Goal: Task Accomplishment & Management: Manage account settings

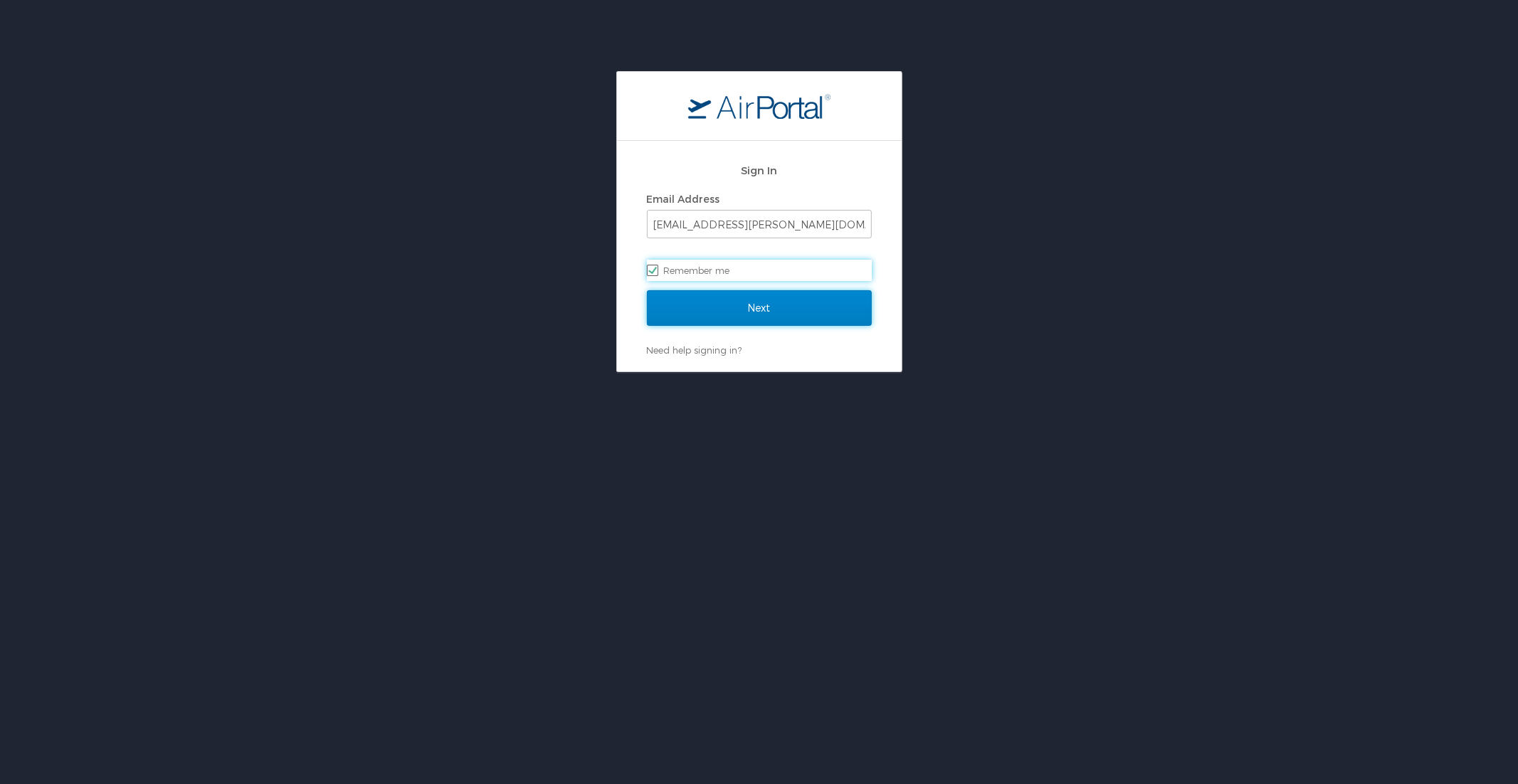
click at [716, 296] on input "Next" at bounding box center [759, 308] width 225 height 36
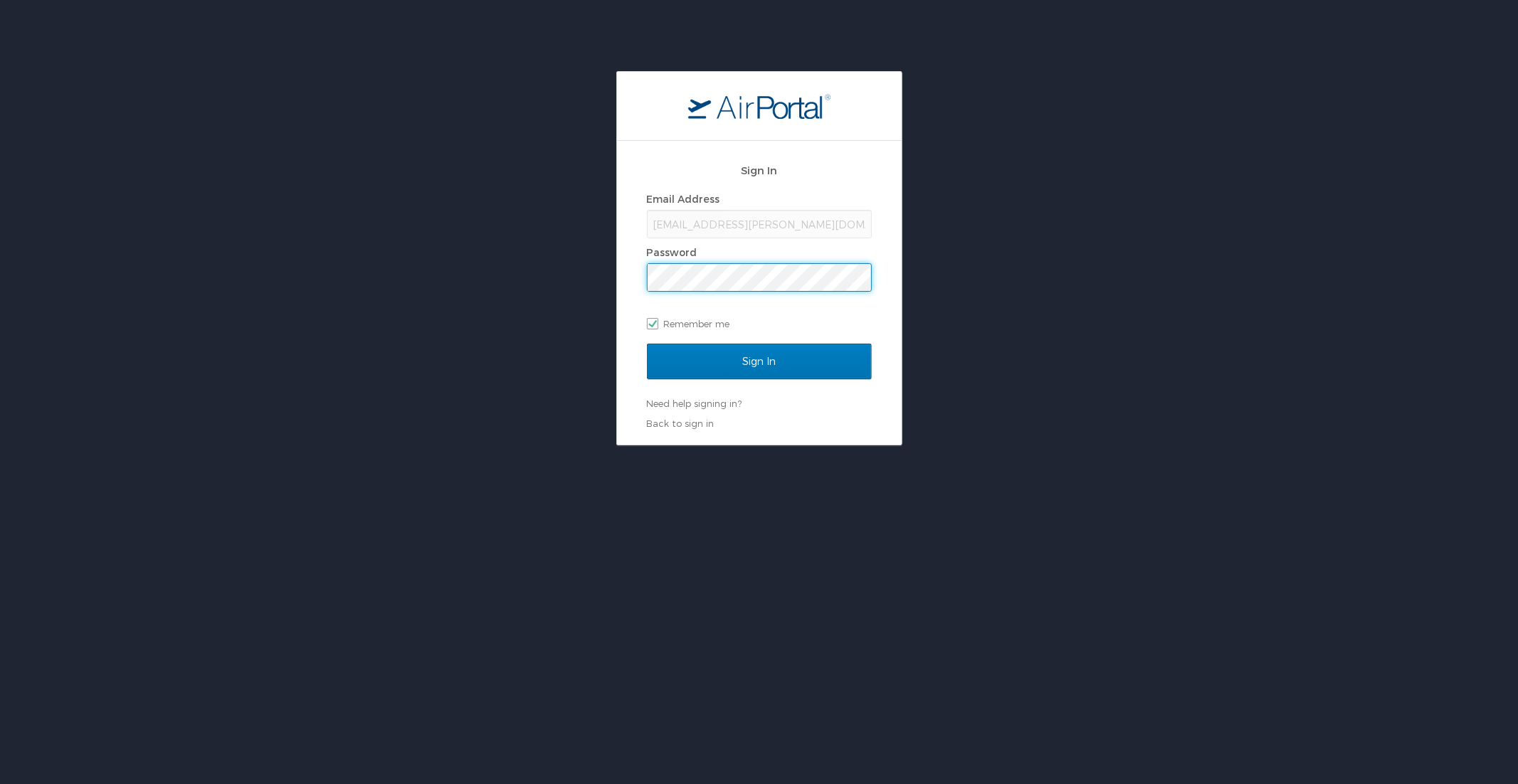
click at [647, 343] on input "Sign In" at bounding box center [759, 361] width 225 height 36
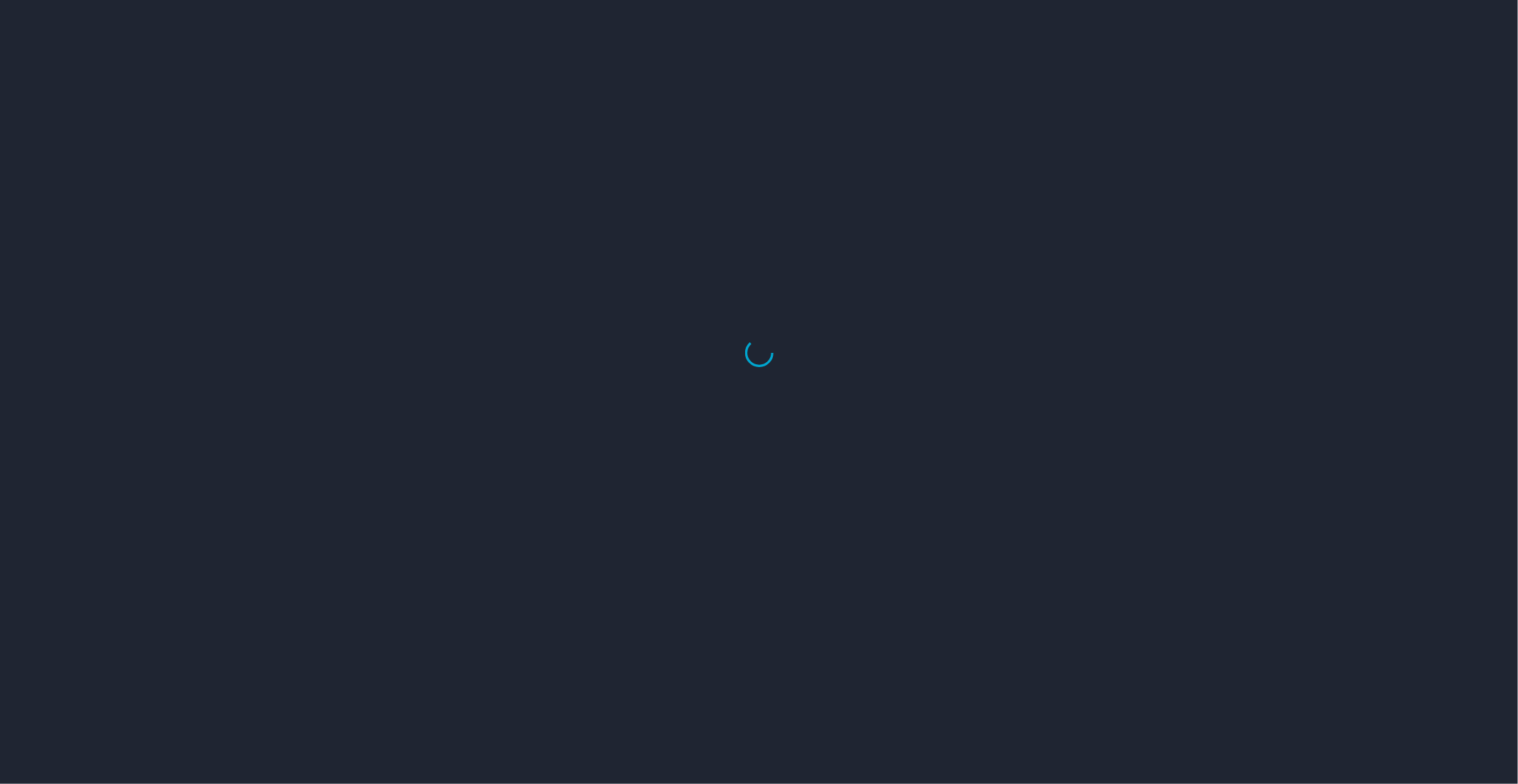
select select "US"
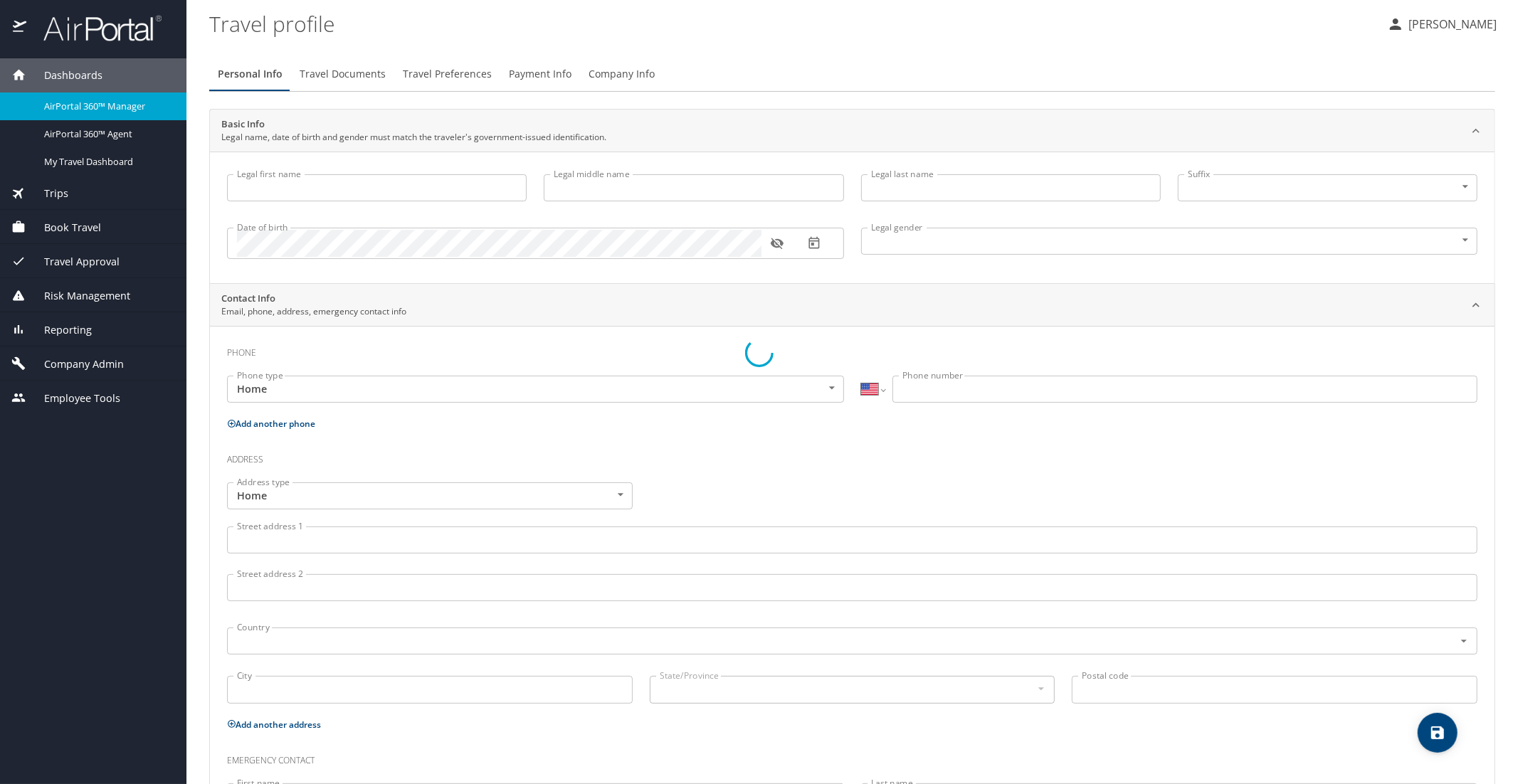
type input "Luke"
type input "Crismon"
type input "Beachley"
type input "Undisclosed"
type input "Teri"
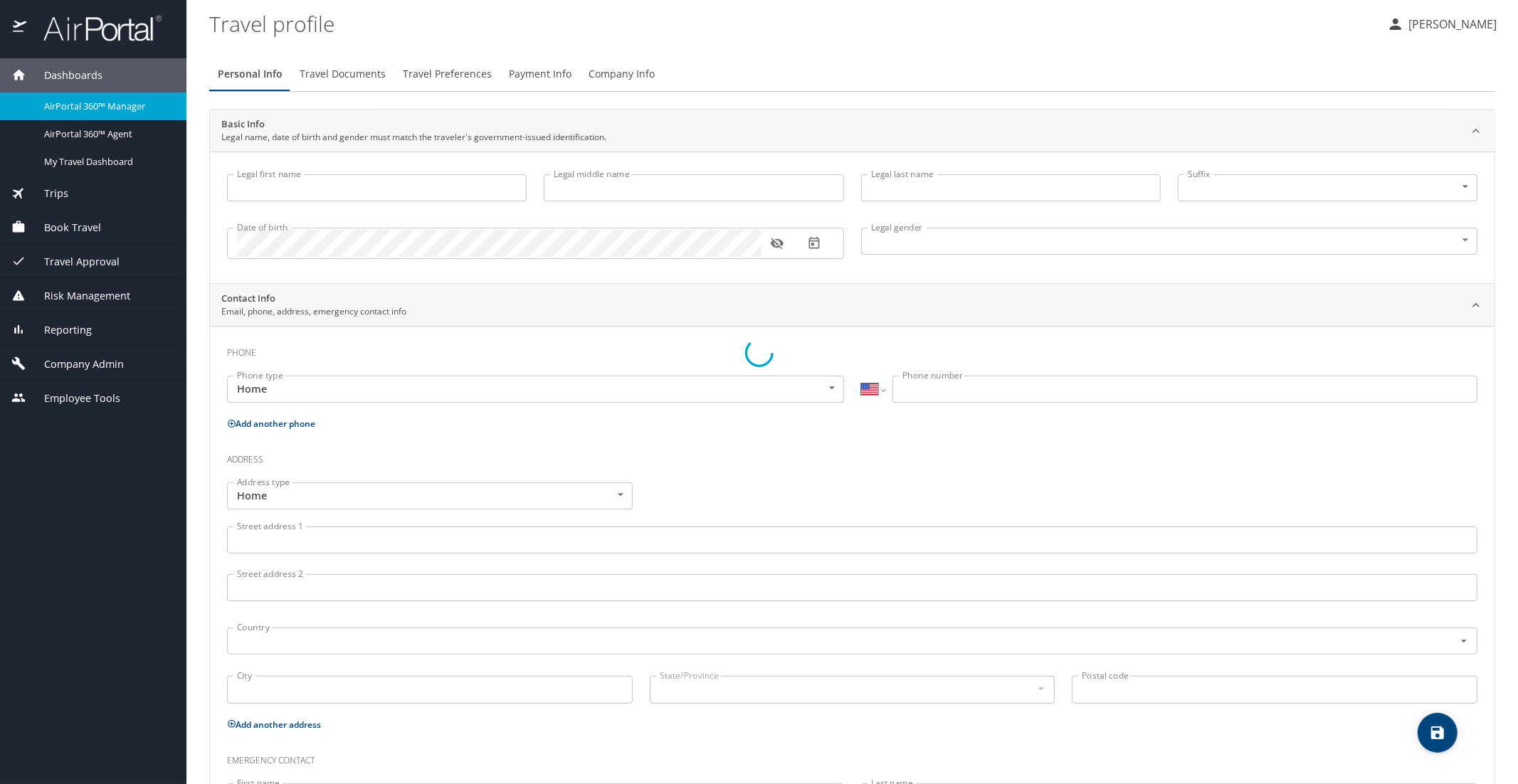
type input "Beachley"
type input "(801) 717-7714"
select select "US"
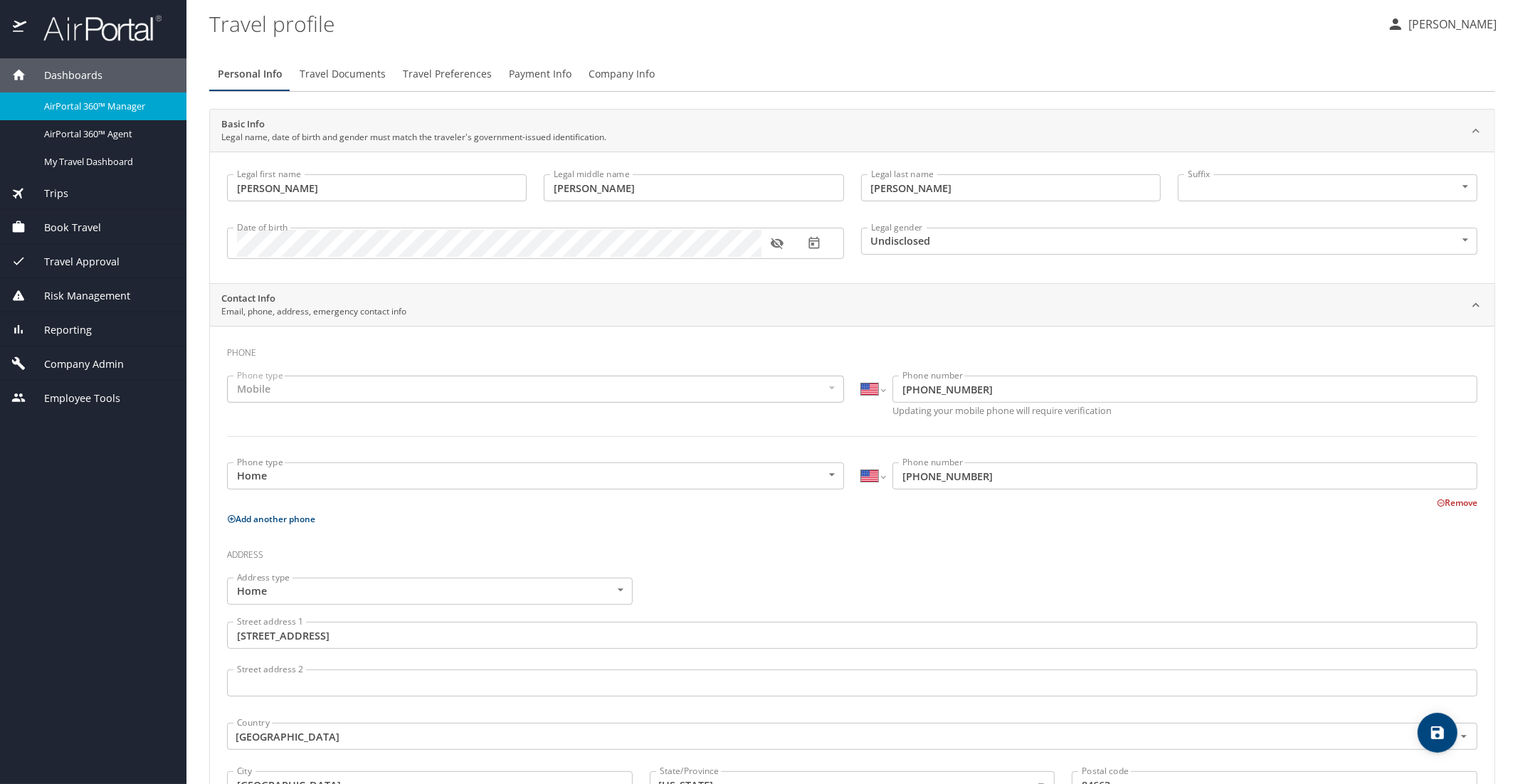
click at [103, 117] on link "AirPortal 360™ Manager" at bounding box center [93, 106] width 186 height 28
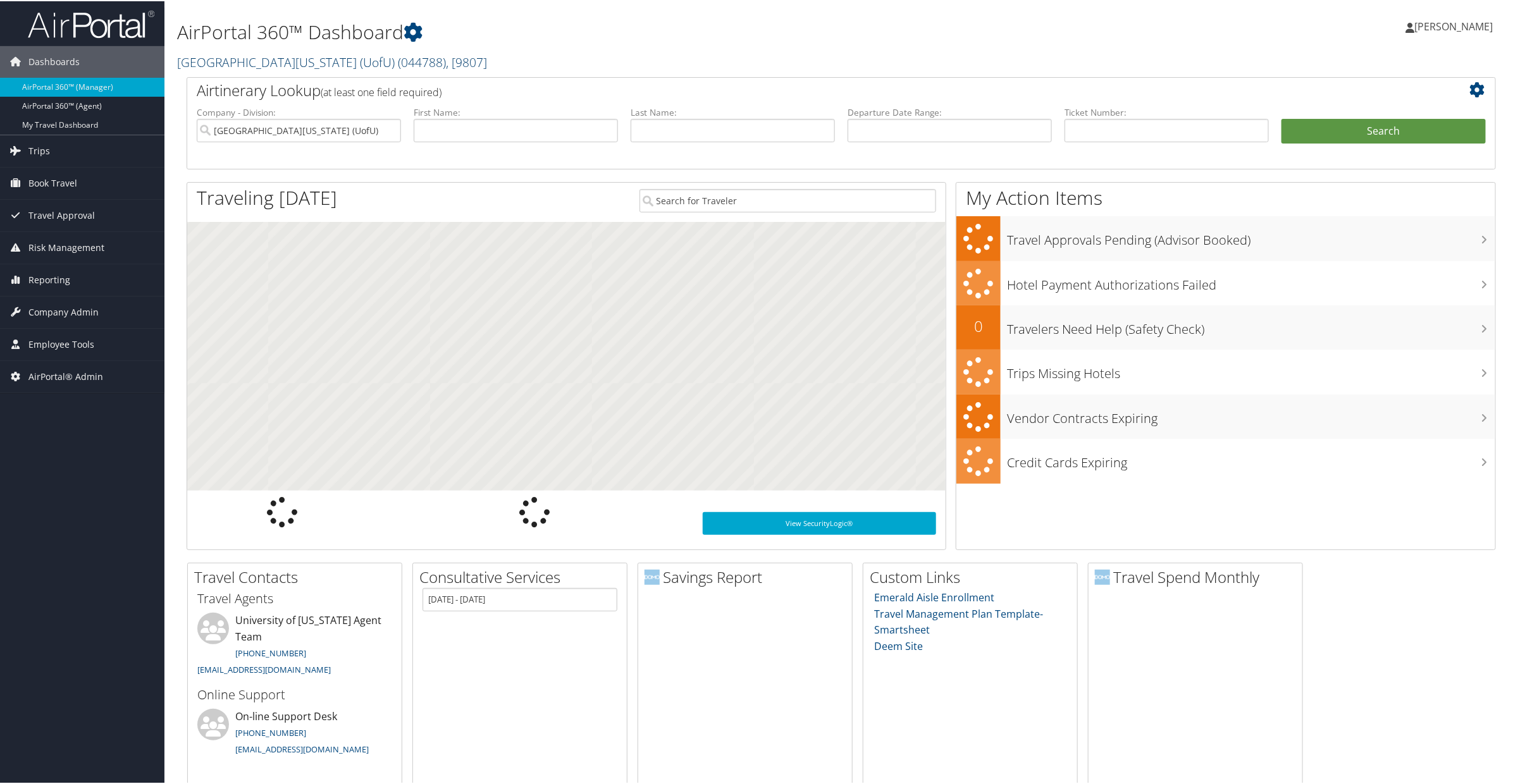
click at [273, 64] on link "University Of Utah (UofU) ( 044788 ) , [ 9807 ]" at bounding box center [332, 61] width 310 height 17
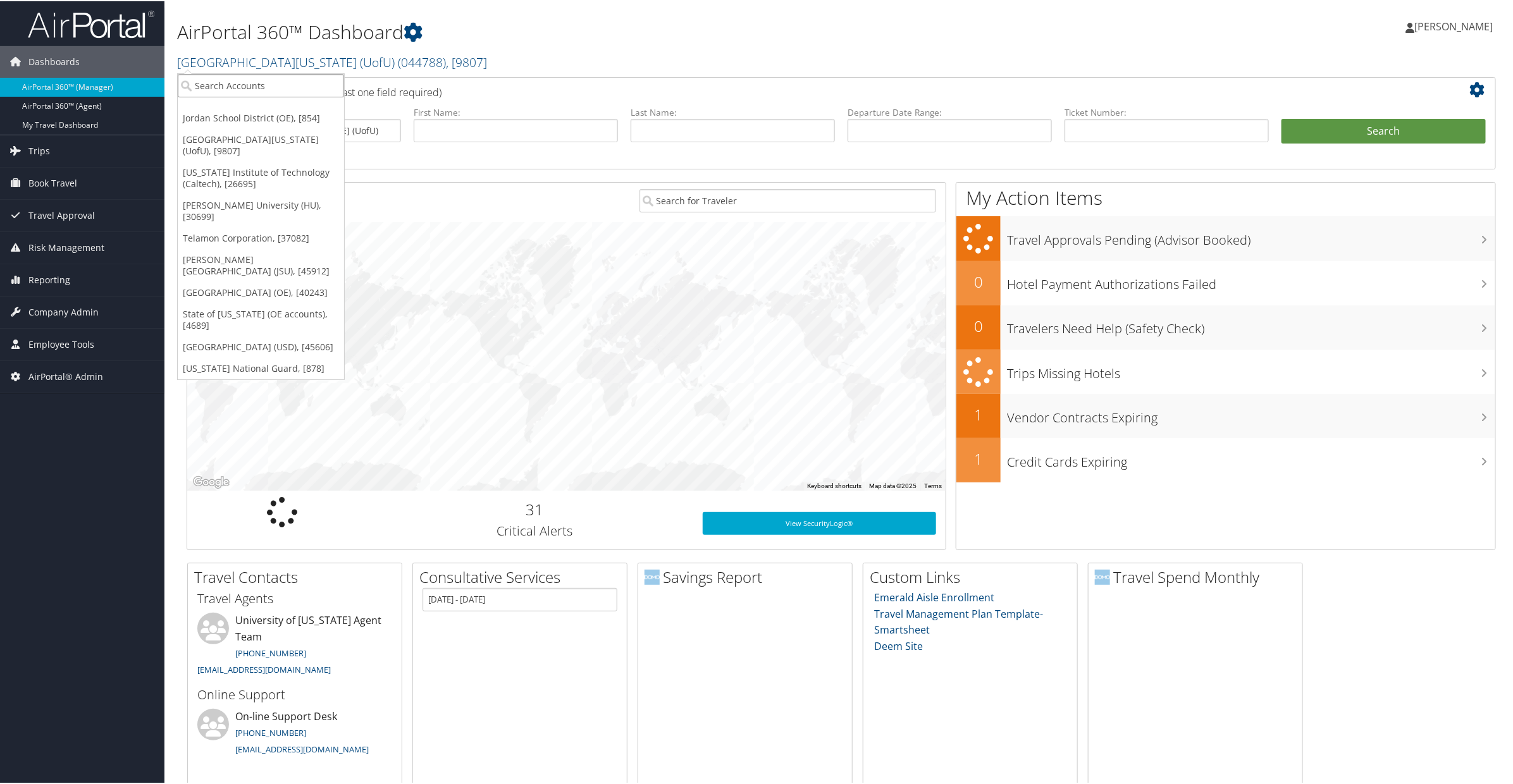
click at [290, 84] on input "search" at bounding box center [261, 84] width 166 height 23
click at [278, 118] on link "Jordan School District (OE), [854]" at bounding box center [261, 117] width 166 height 22
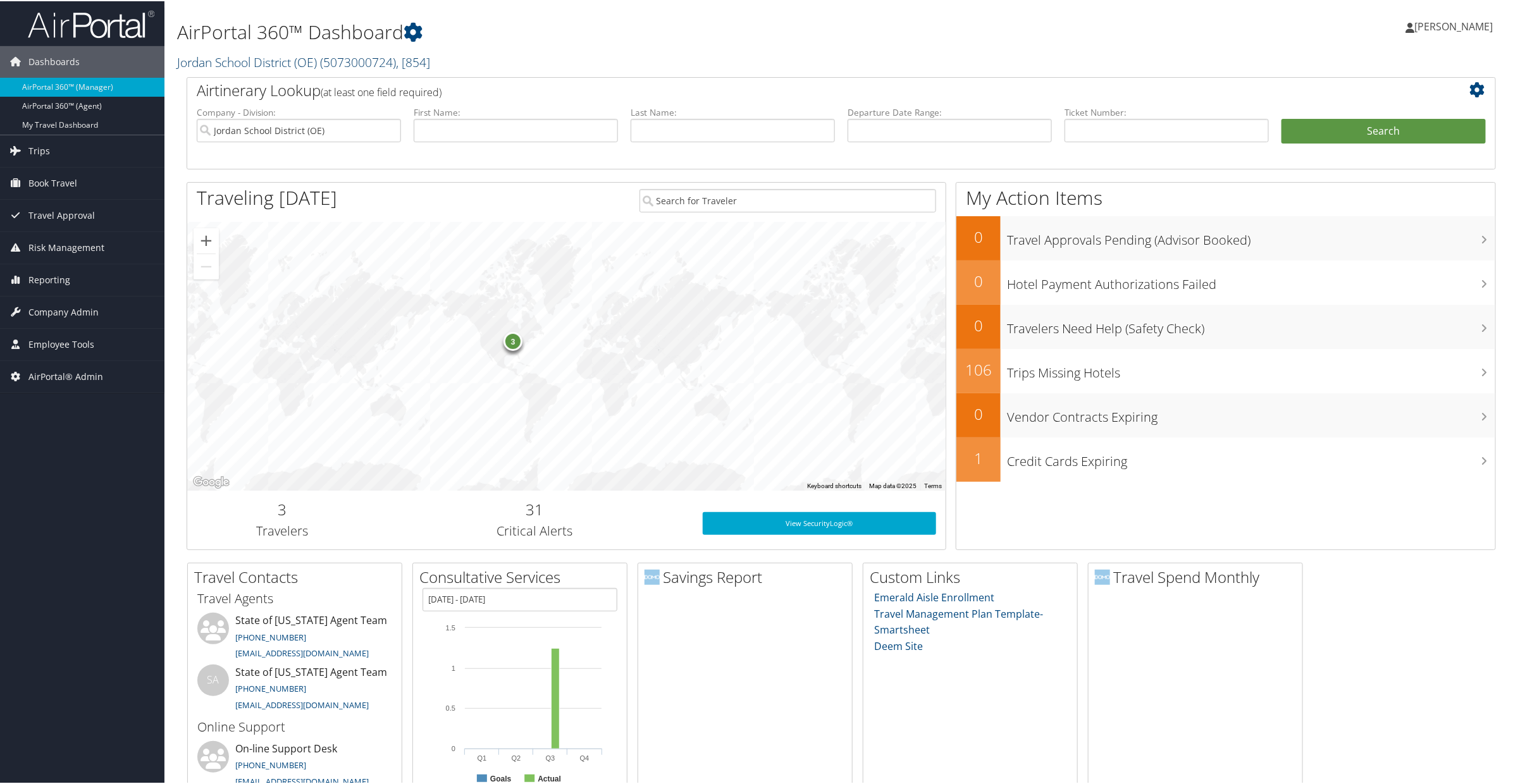
drag, startPoint x: 447, startPoint y: 61, endPoint x: 176, endPoint y: 59, distance: 271.0
click at [177, 59] on h2 "Jordan School District (OE) ( 5073000724 ) , [ 854 ]" at bounding box center [619, 60] width 885 height 22
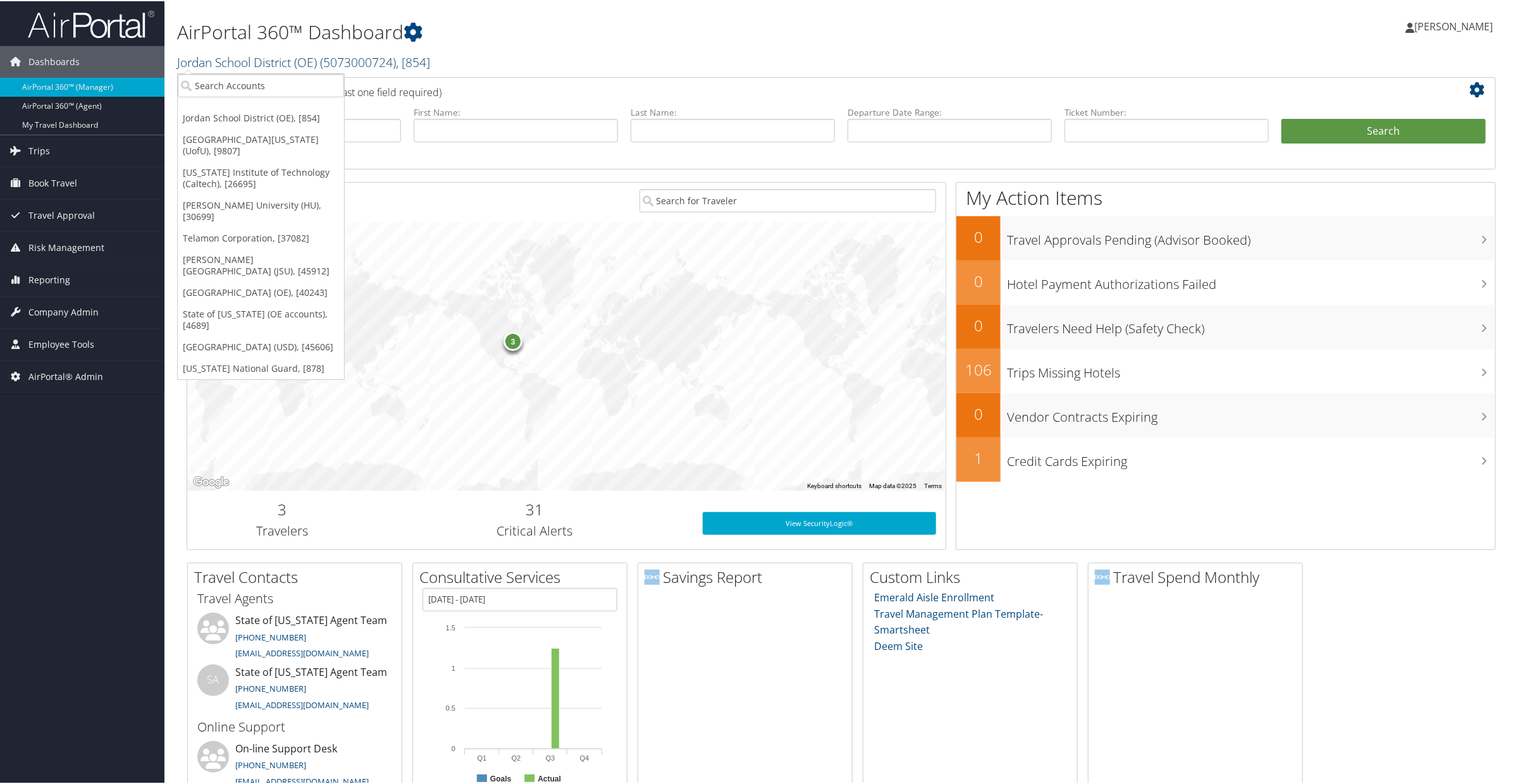
copy link "Jordan School District (OE) ( 5073000724 ) , [ 854 ]"
